Goal: Register for event/course

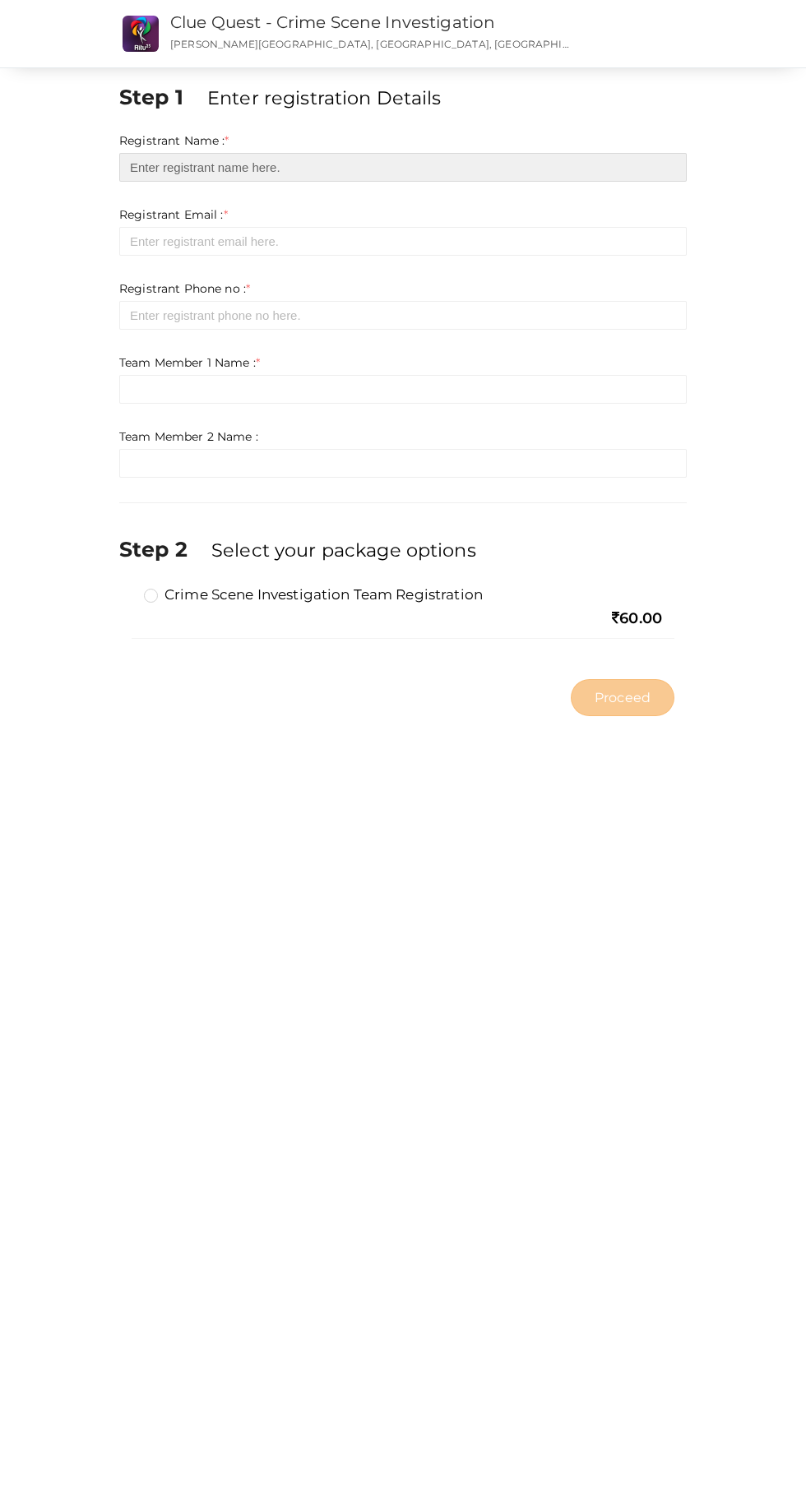
click at [598, 170] on input "text" at bounding box center [403, 167] width 568 height 29
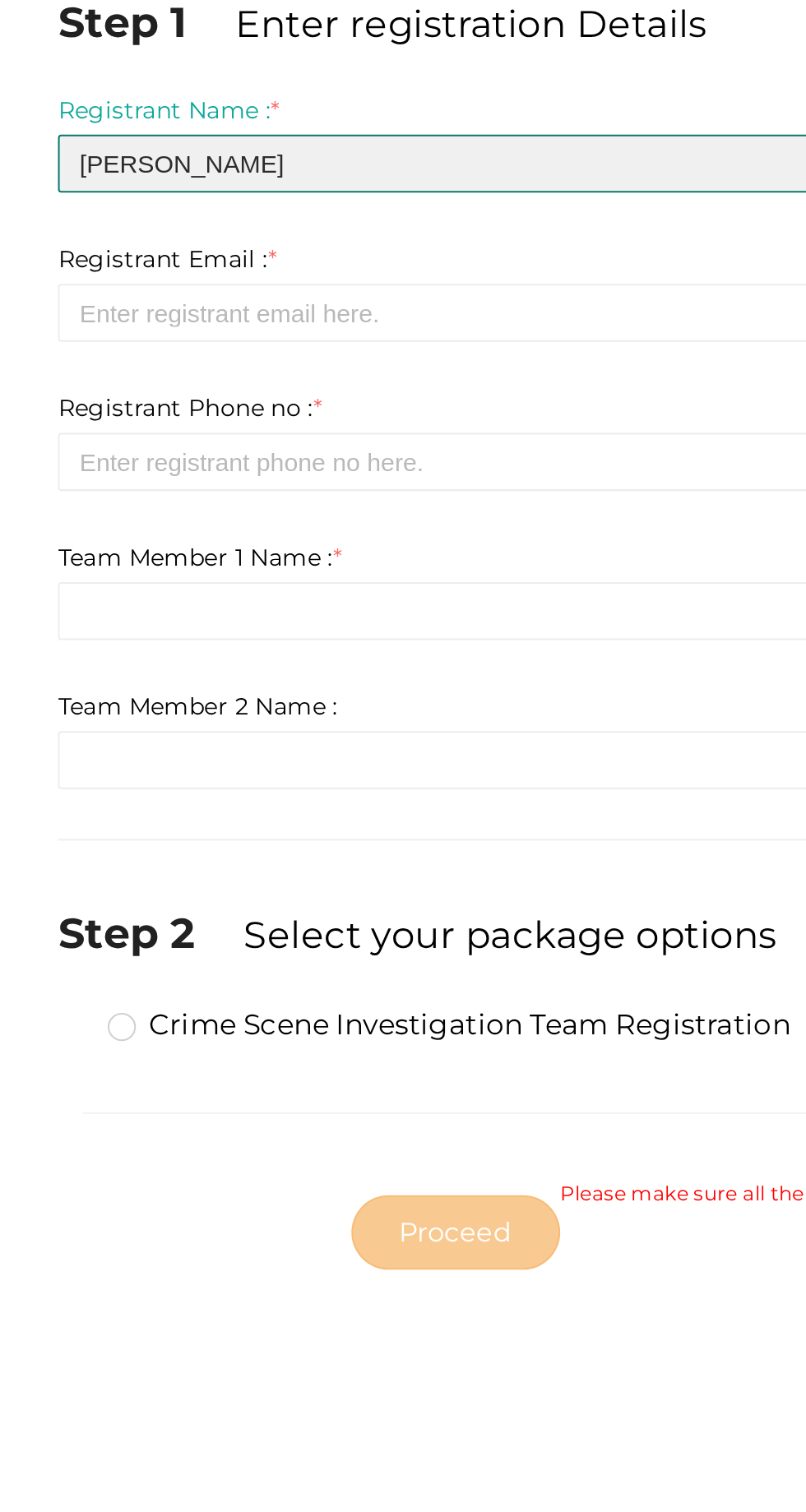
type input "[PERSON_NAME]"
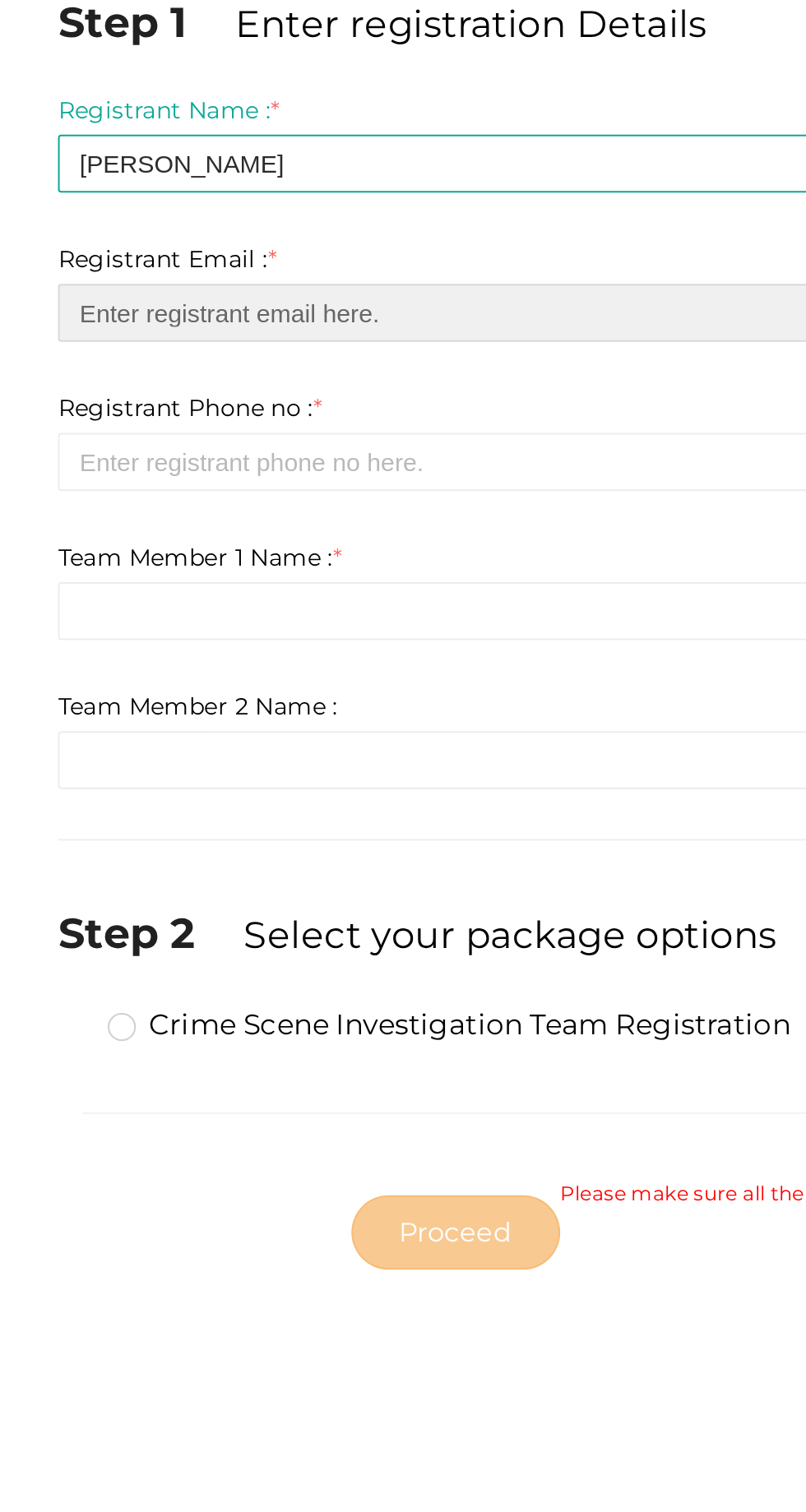
click at [144, 242] on input "email" at bounding box center [403, 241] width 568 height 29
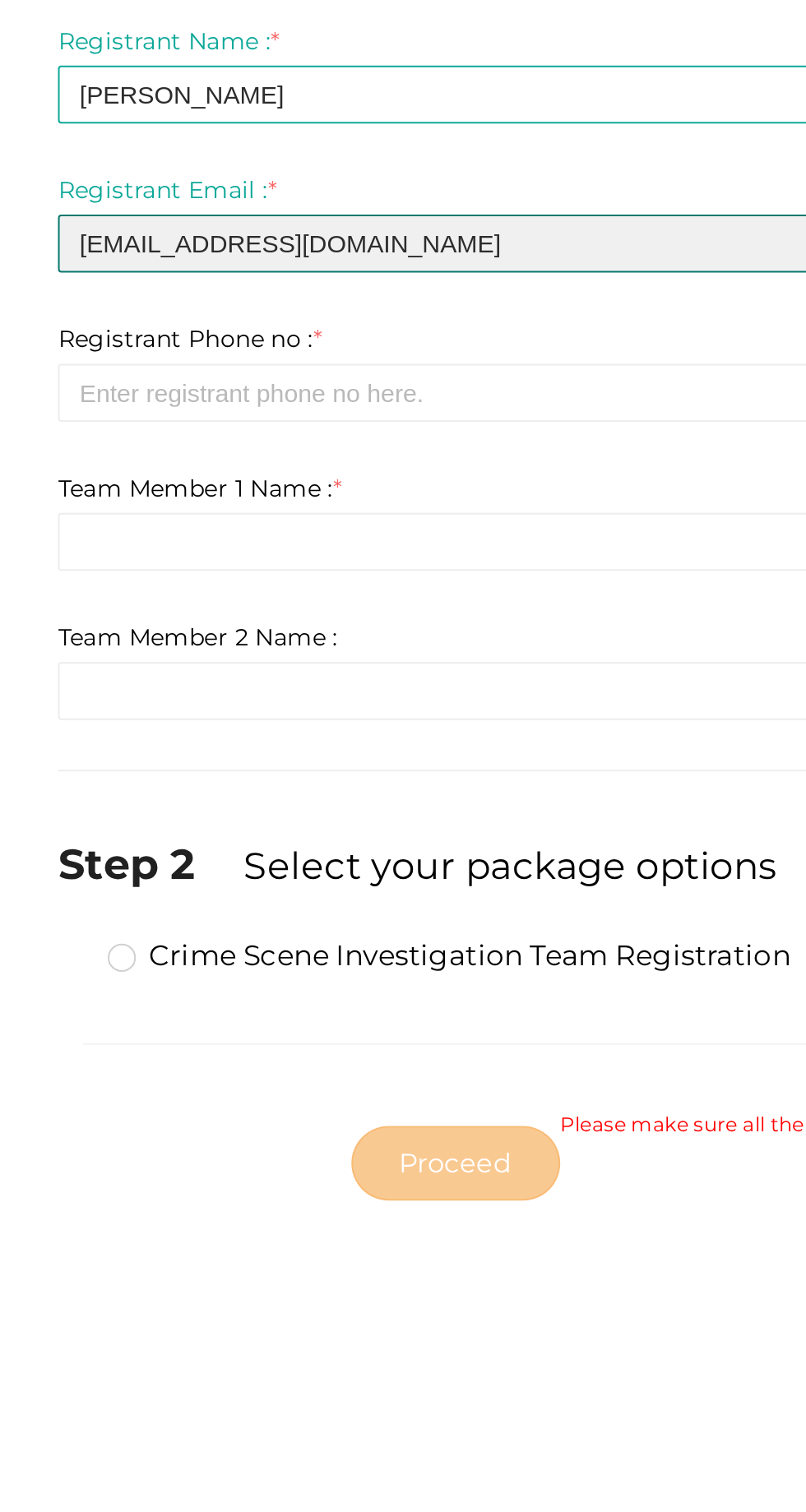
type input "[EMAIL_ADDRESS][DOMAIN_NAME]"
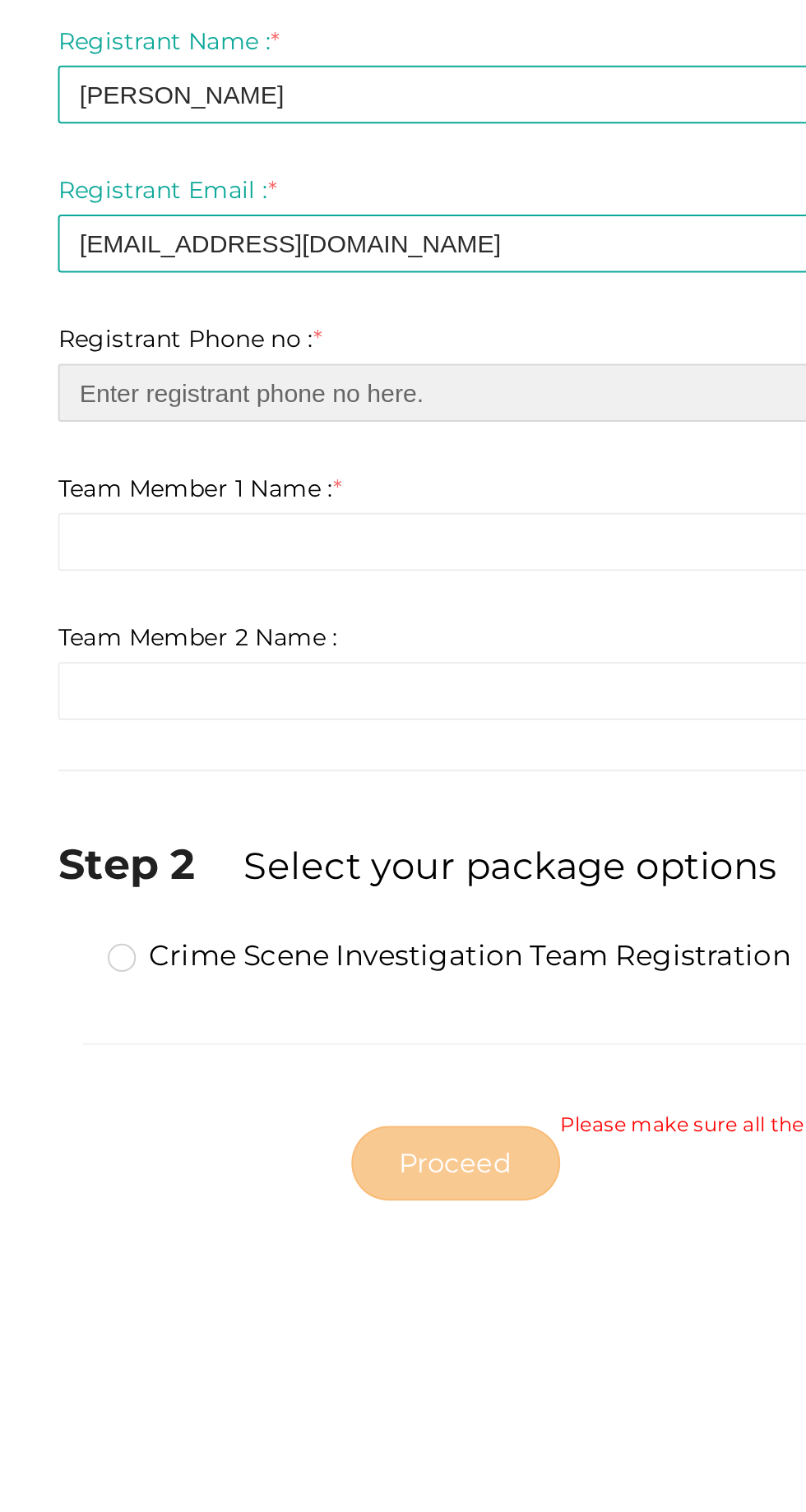
click at [138, 316] on input "number" at bounding box center [403, 315] width 568 height 29
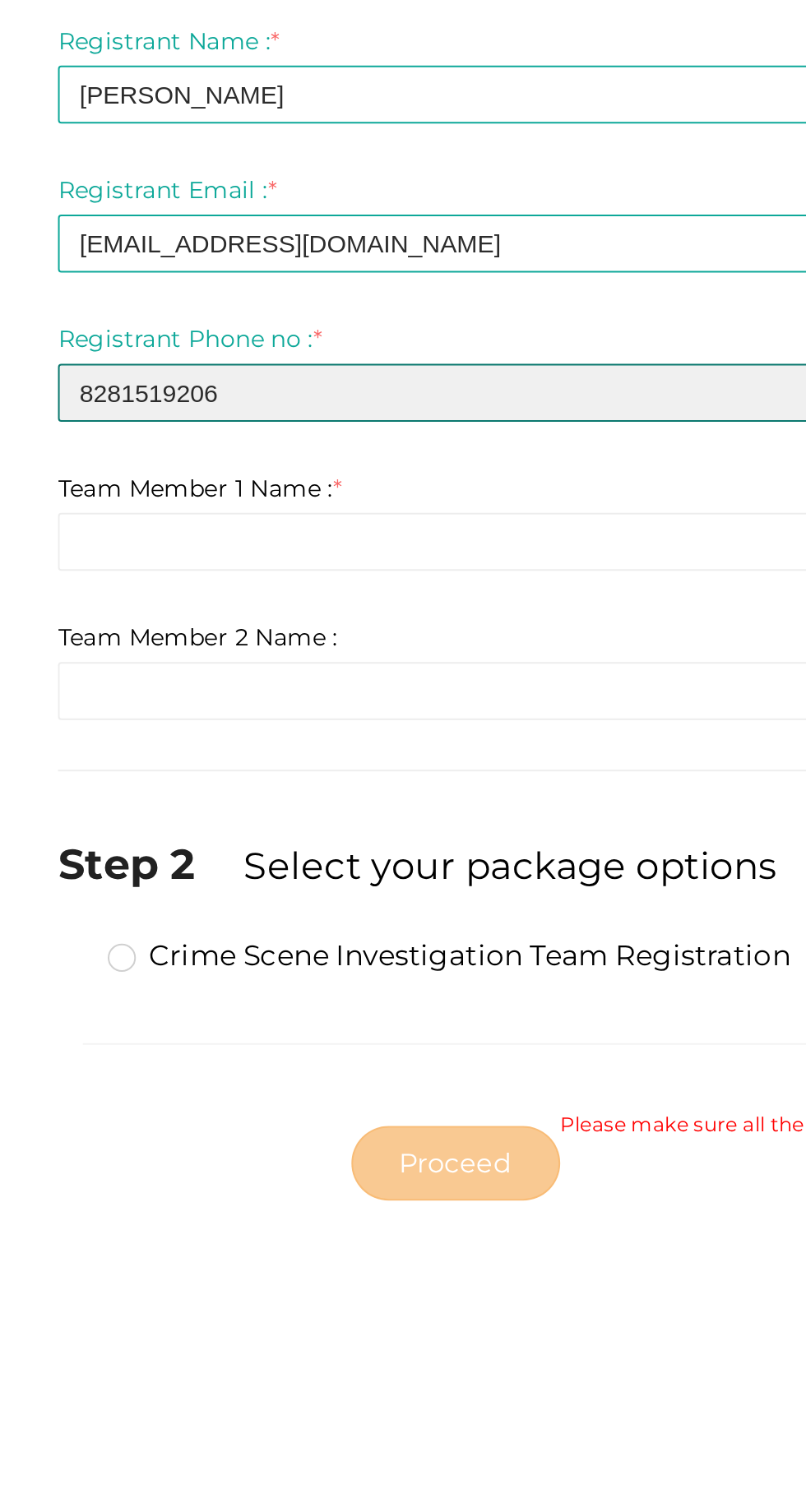
type input "8281519206"
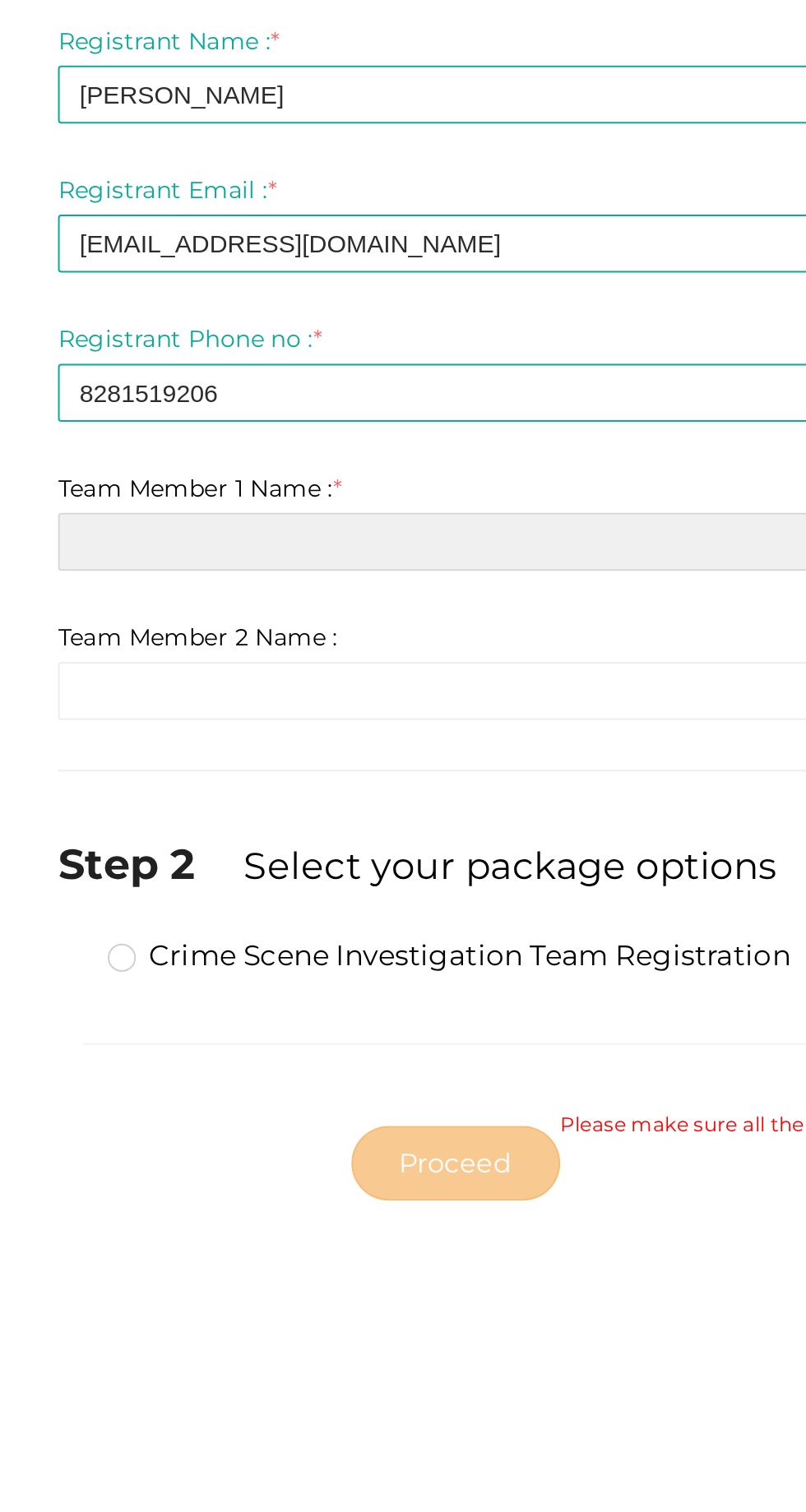
click at [153, 383] on input "text" at bounding box center [403, 389] width 568 height 29
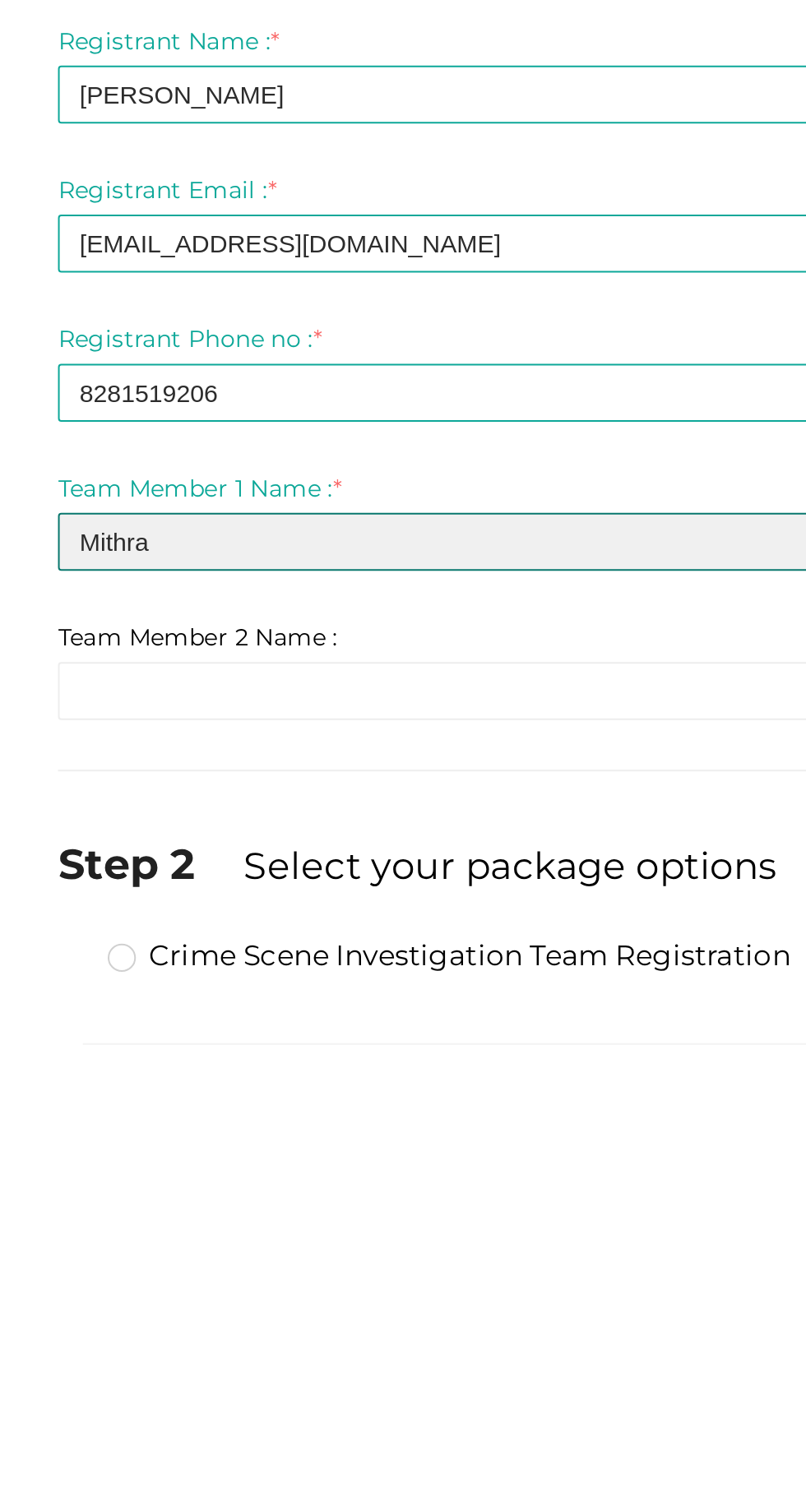
type input "Mithra"
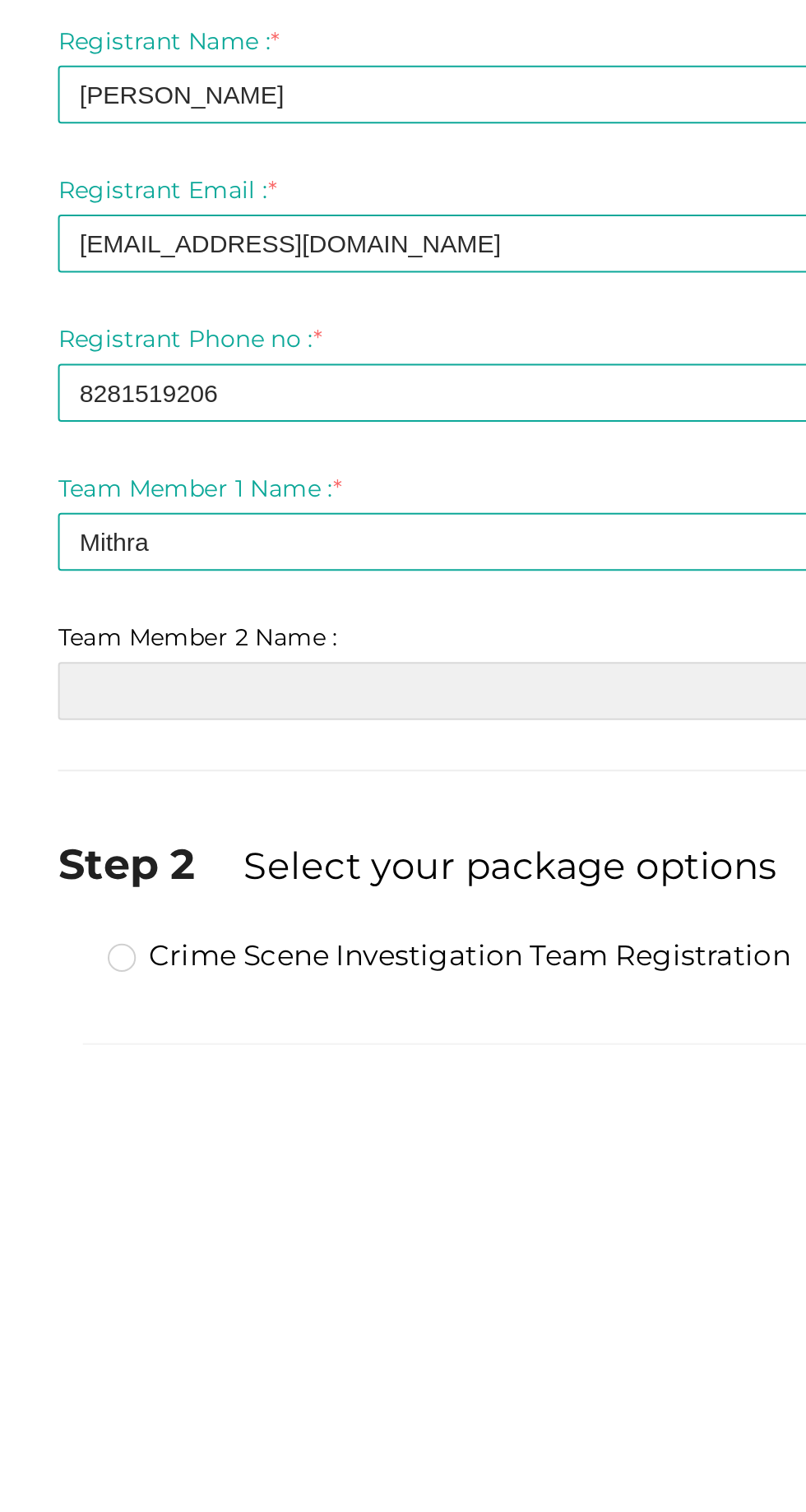
click at [154, 462] on input "text" at bounding box center [403, 463] width 568 height 29
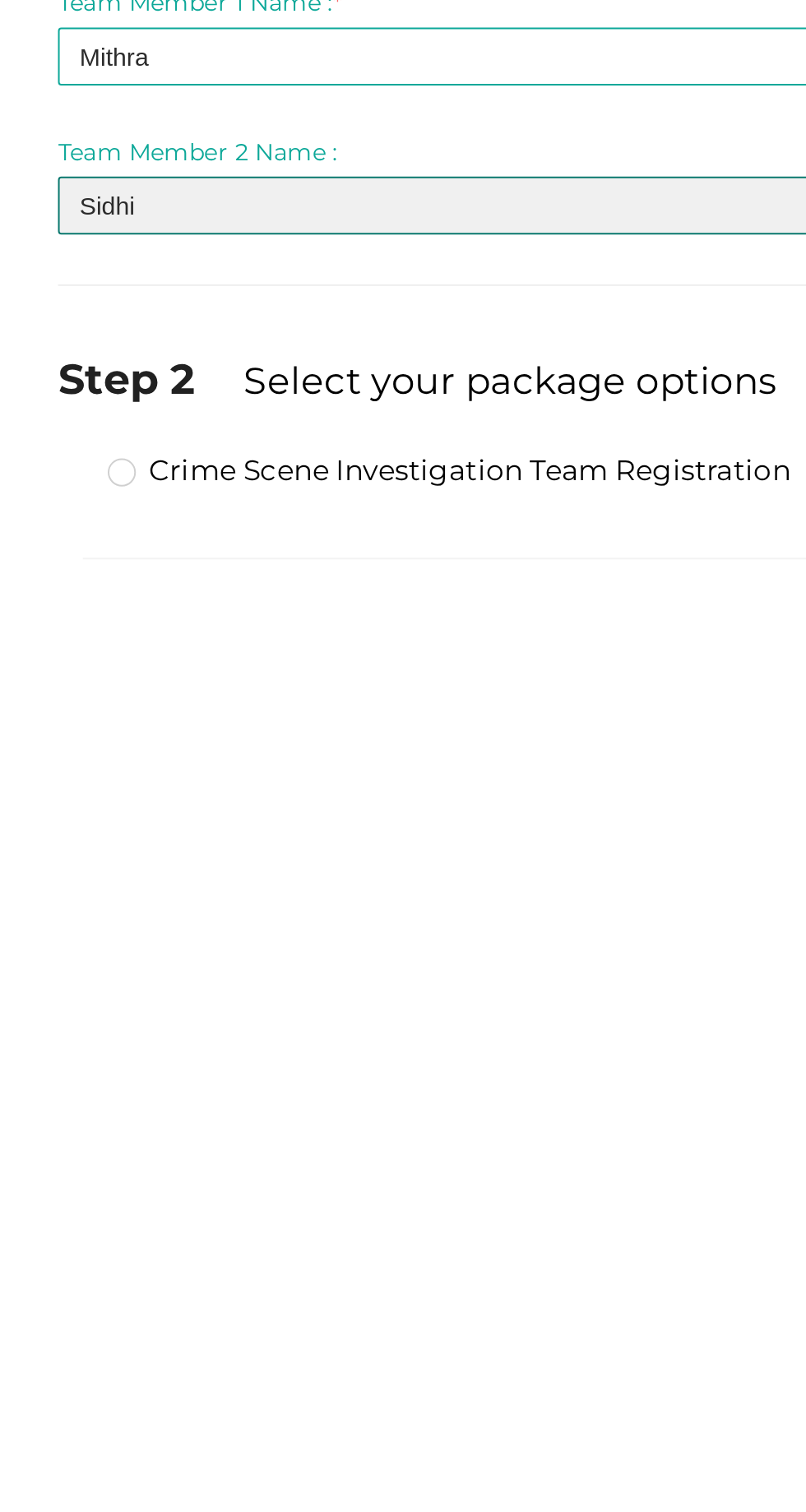
type input "Sidhi"
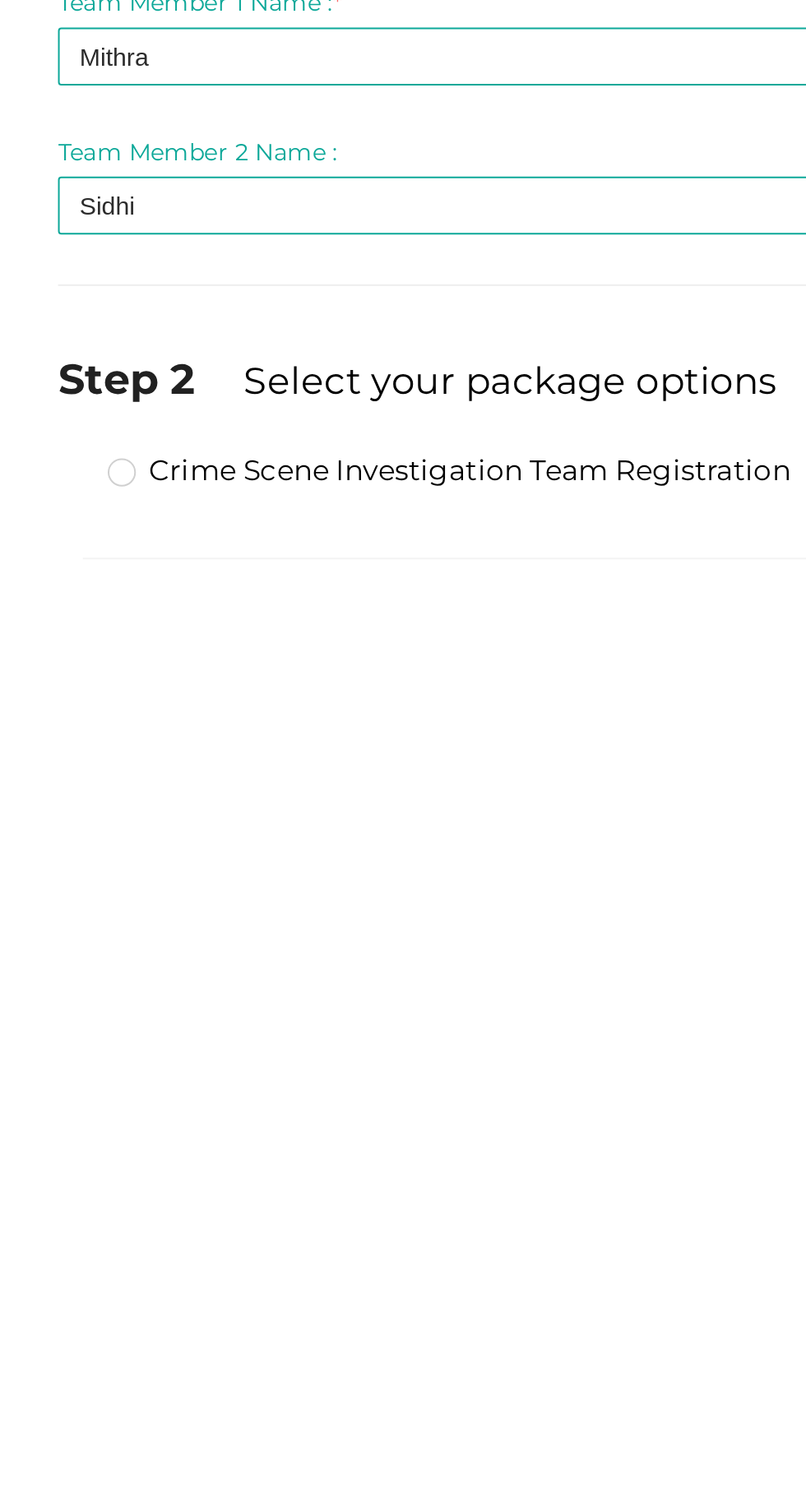
click at [144, 593] on label "Crime Scene Investigation Team Registration" at bounding box center [313, 595] width 339 height 20
click at [127, 588] on input "Crime Scene Investigation Team Registration" at bounding box center [127, 588] width 0 height 0
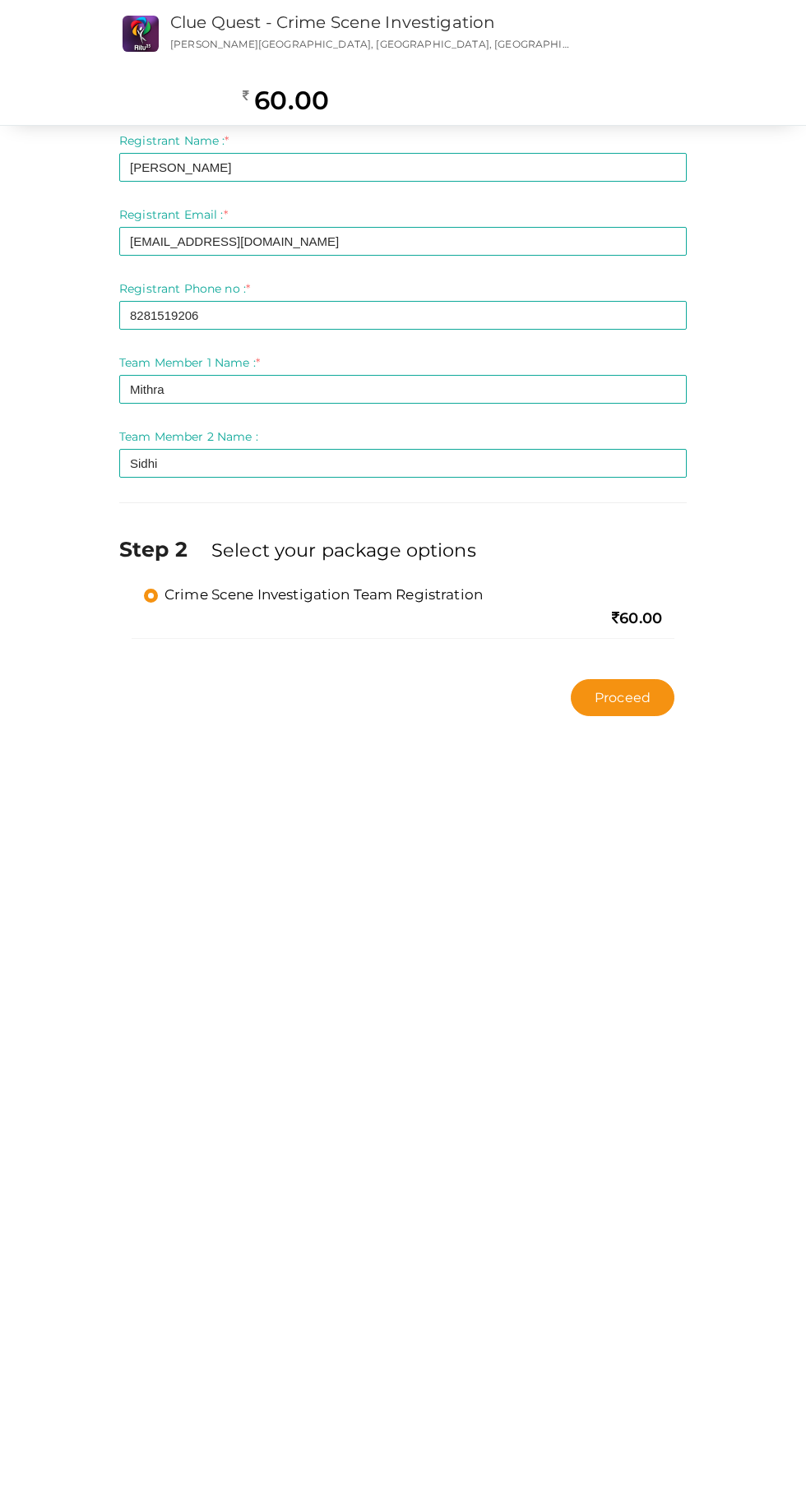
click at [607, 702] on button "Proceed" at bounding box center [623, 698] width 104 height 37
